Goal: Check status: Check status

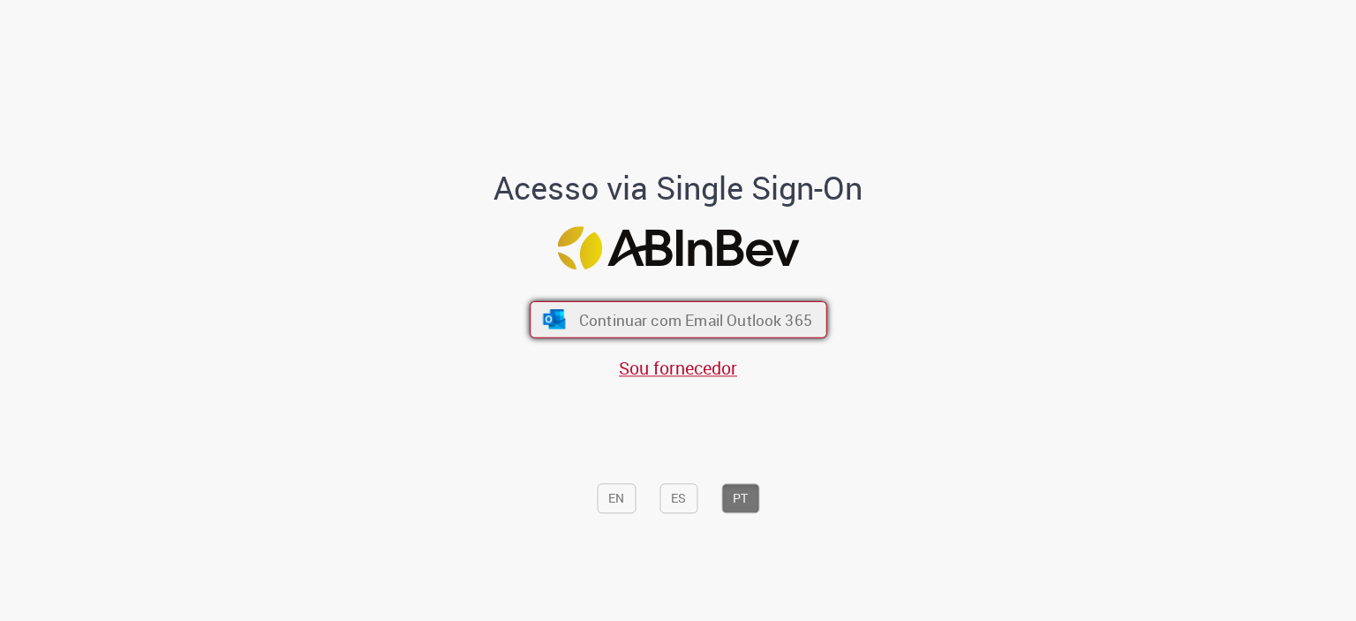
click at [609, 310] on span "Continuar com Email Outlook 365" at bounding box center [694, 319] width 233 height 20
